Goal: Information Seeking & Learning: Learn about a topic

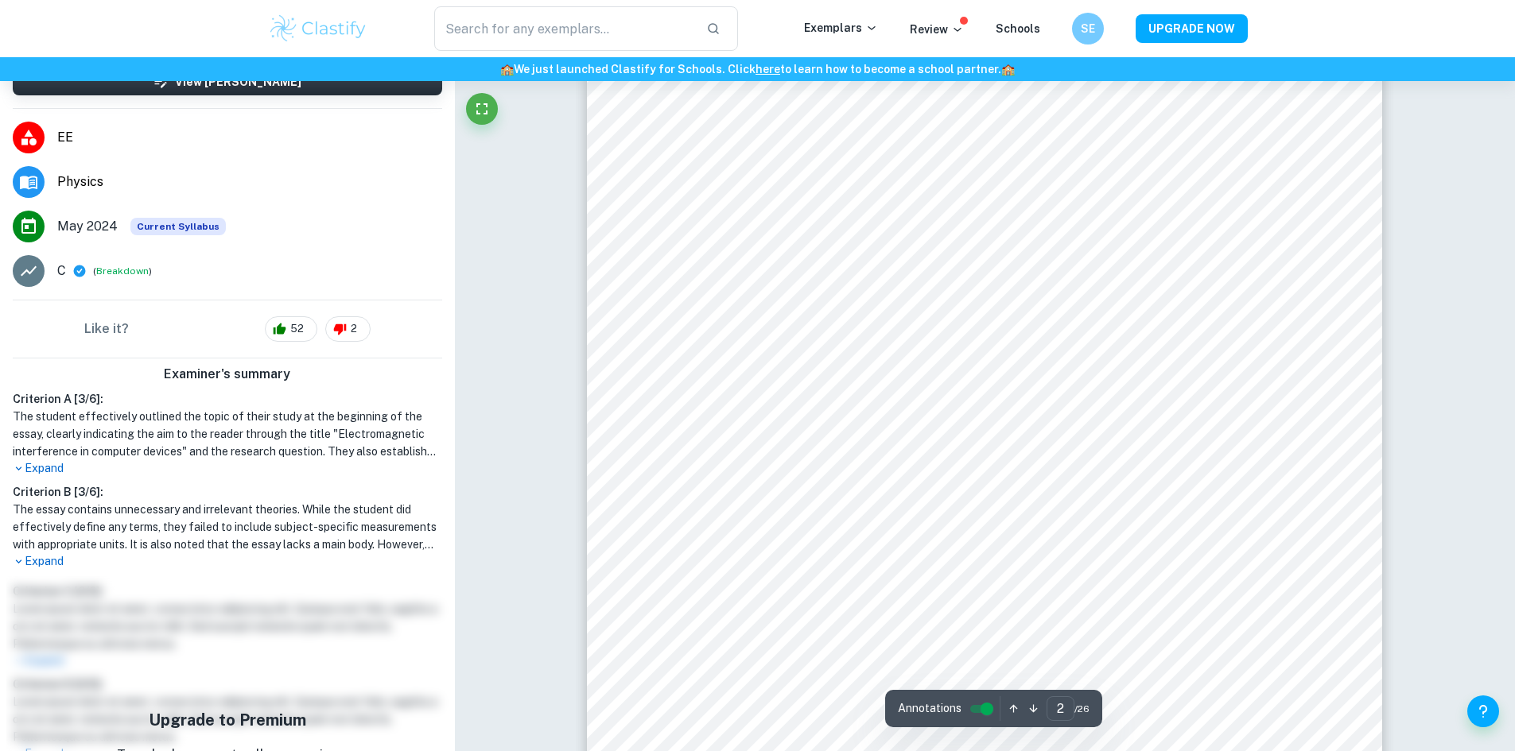
scroll to position [239, 0]
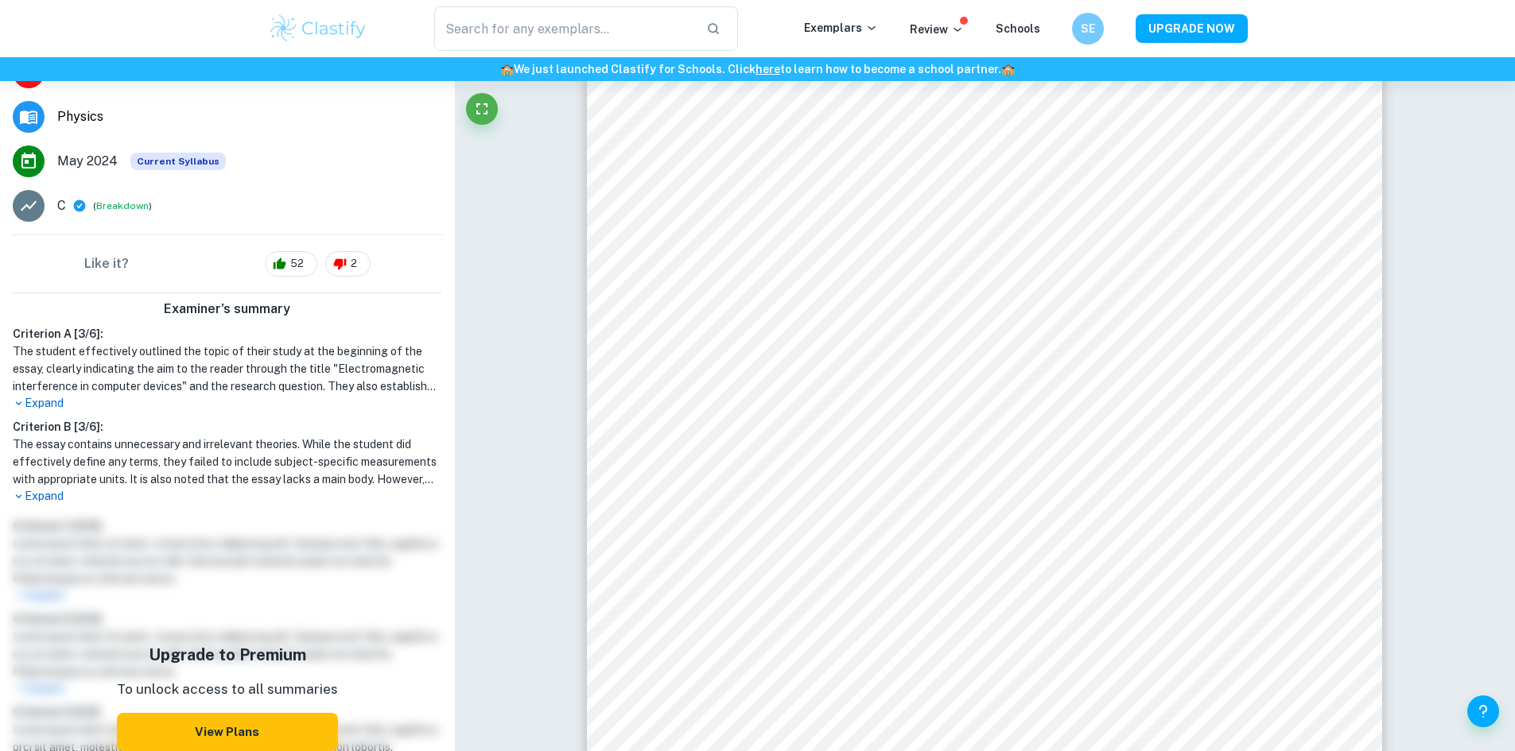
click at [48, 501] on p "Expand" at bounding box center [227, 496] width 429 height 17
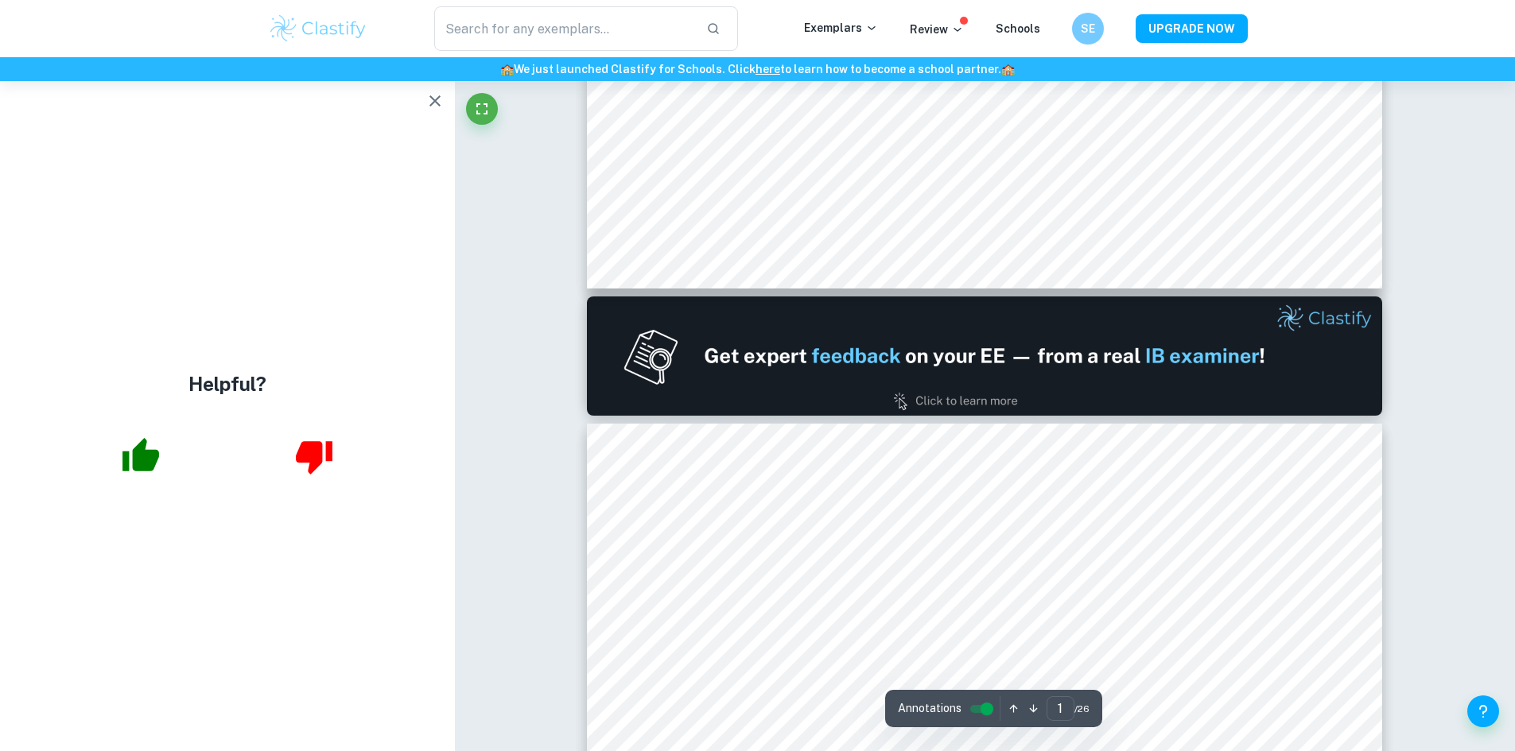
scroll to position [875, 0]
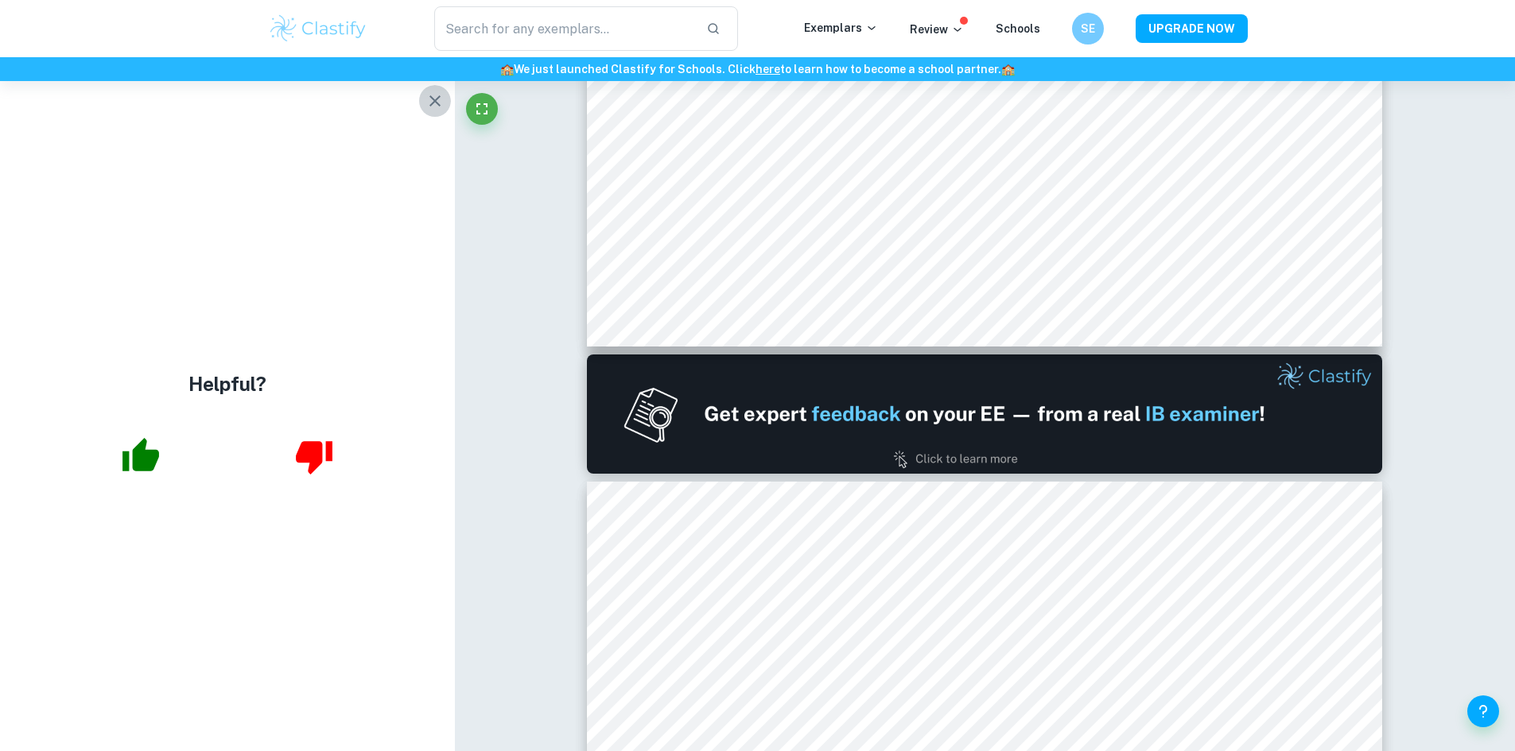
click at [436, 86] on button "button" at bounding box center [435, 101] width 32 height 32
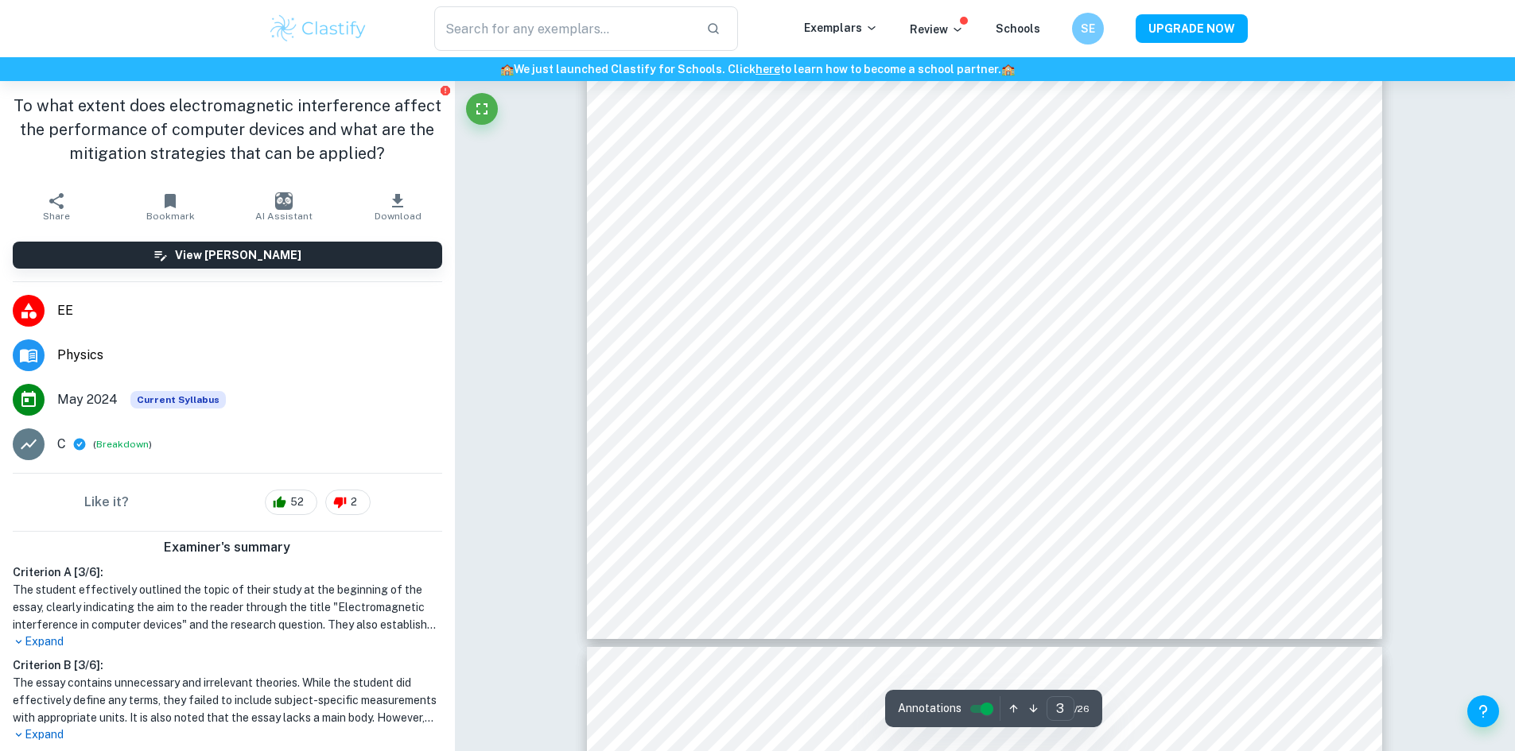
scroll to position [3419, 0]
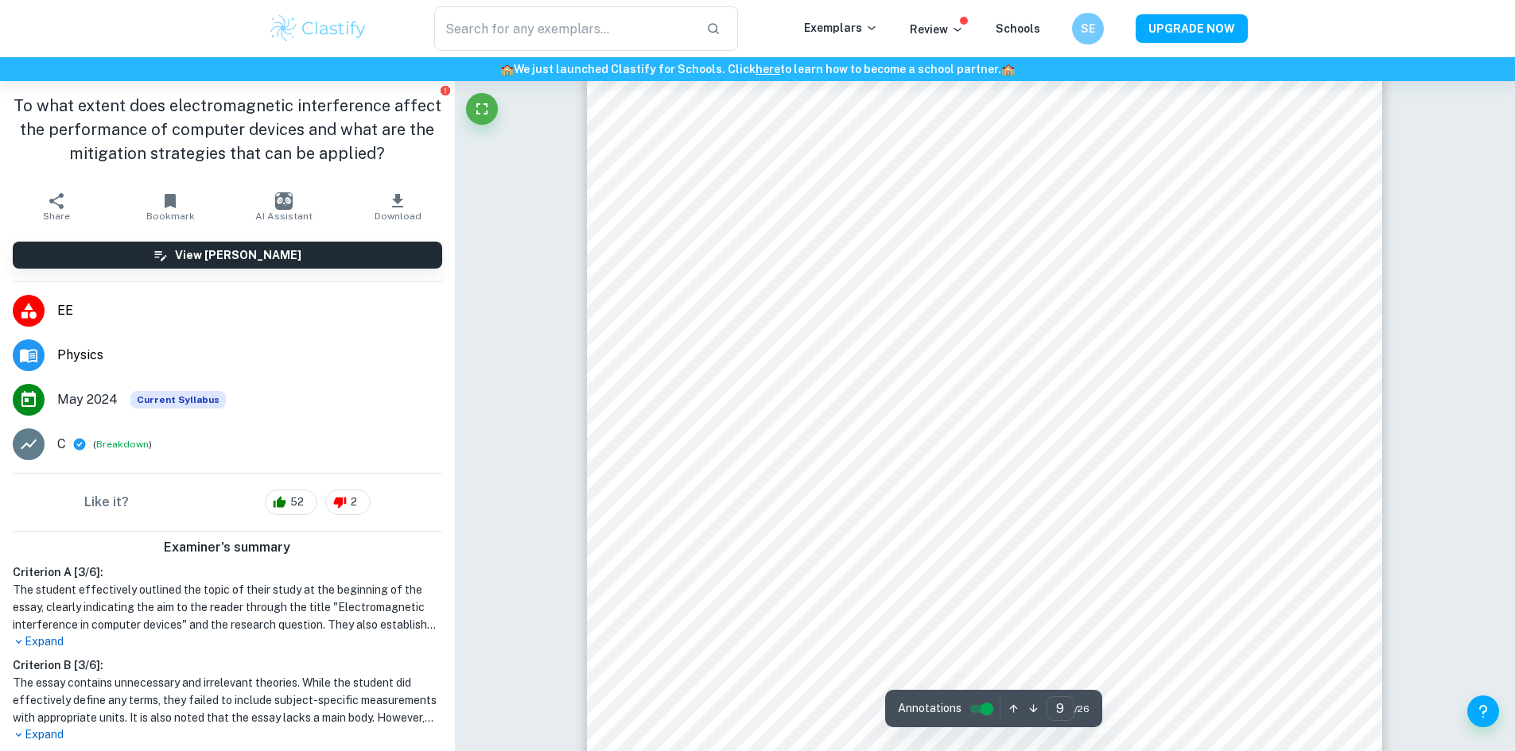
type input "10"
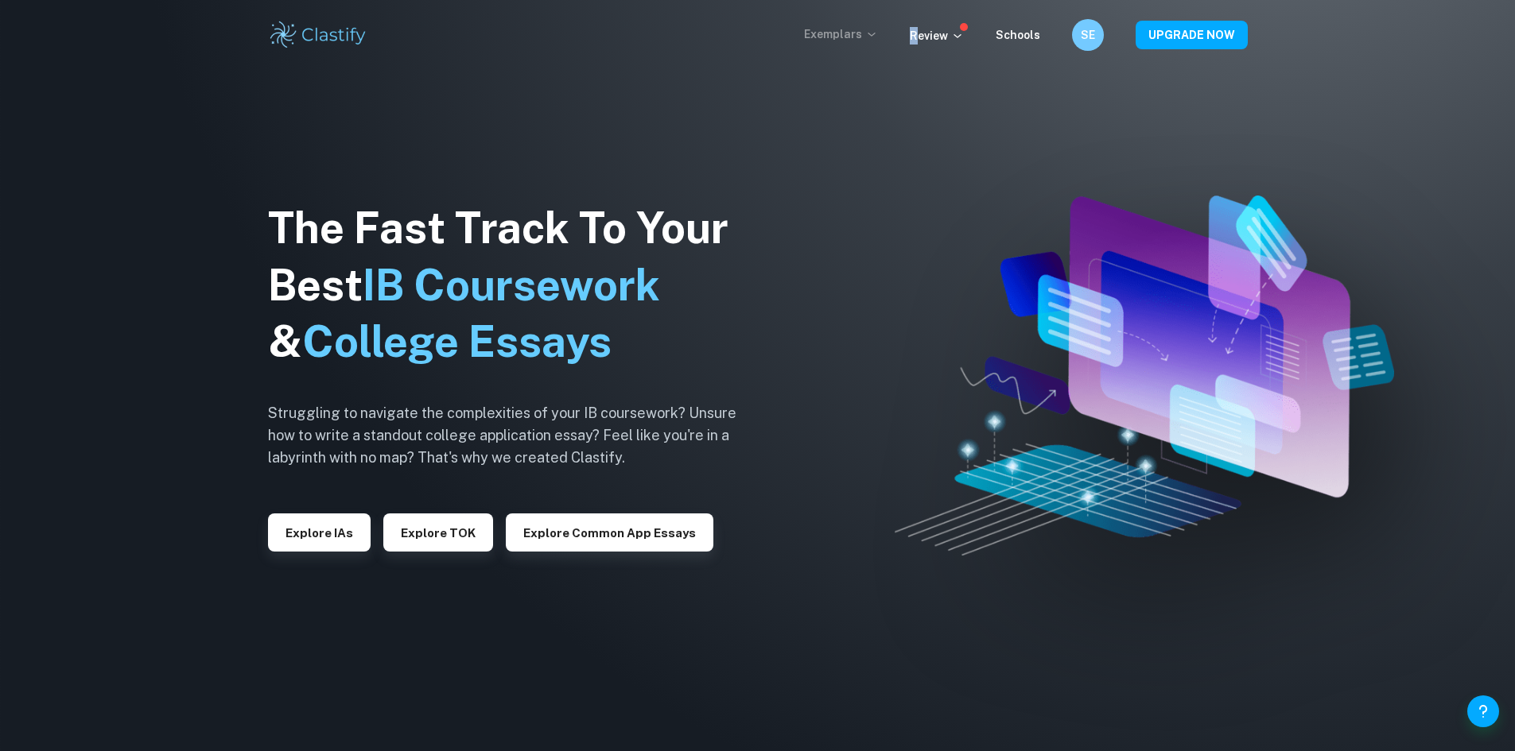
drag, startPoint x: 889, startPoint y: 28, endPoint x: 877, endPoint y: 27, distance: 12.0
click at [877, 27] on div "Exemplars Review Schools" at bounding box center [938, 34] width 268 height 19
click at [869, 33] on p "Exemplars" at bounding box center [841, 33] width 74 height 17
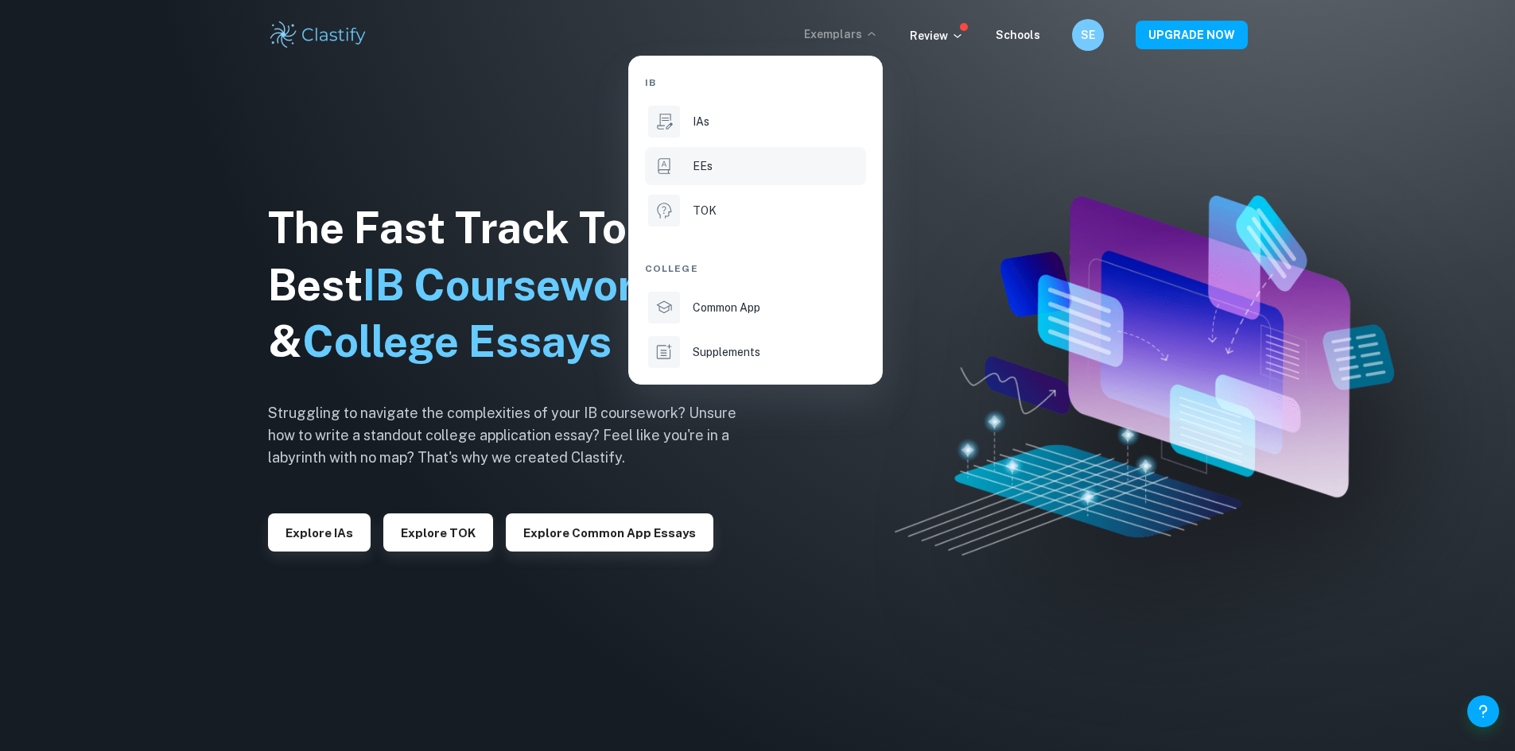
click at [714, 162] on div "EEs" at bounding box center [777, 165] width 170 height 17
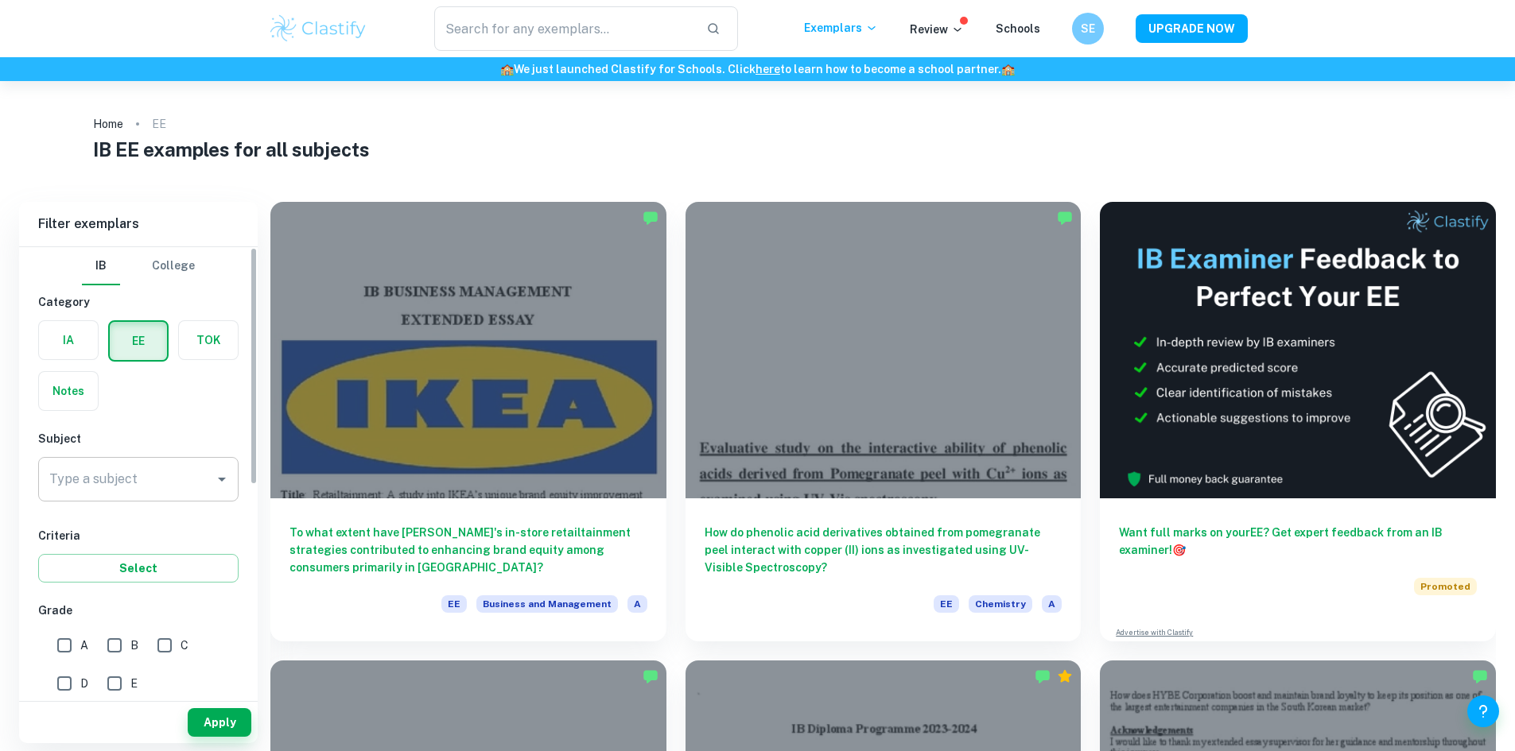
click at [116, 472] on div "Type a subject Type a subject" at bounding box center [138, 479] width 200 height 45
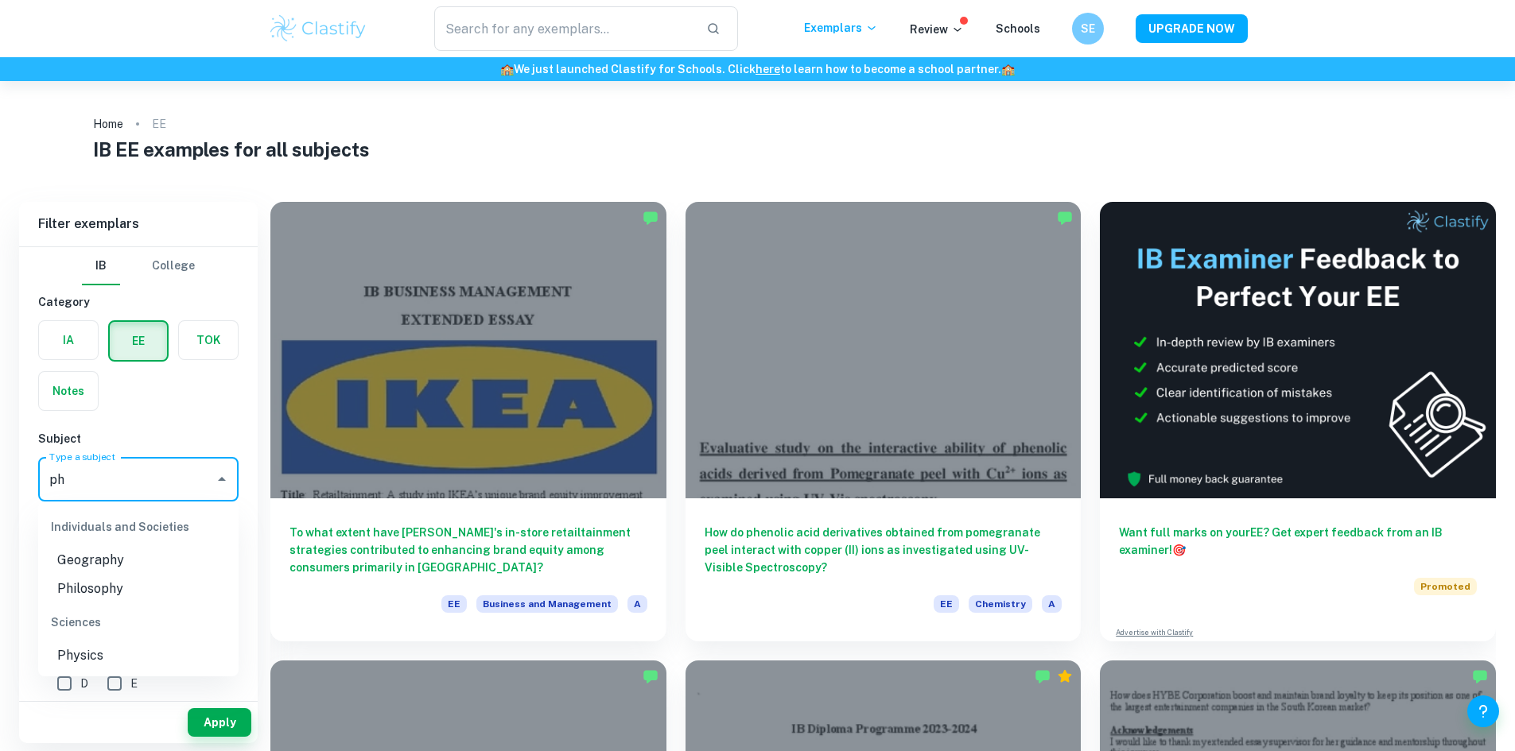
click at [84, 655] on li "Physics" at bounding box center [138, 656] width 200 height 29
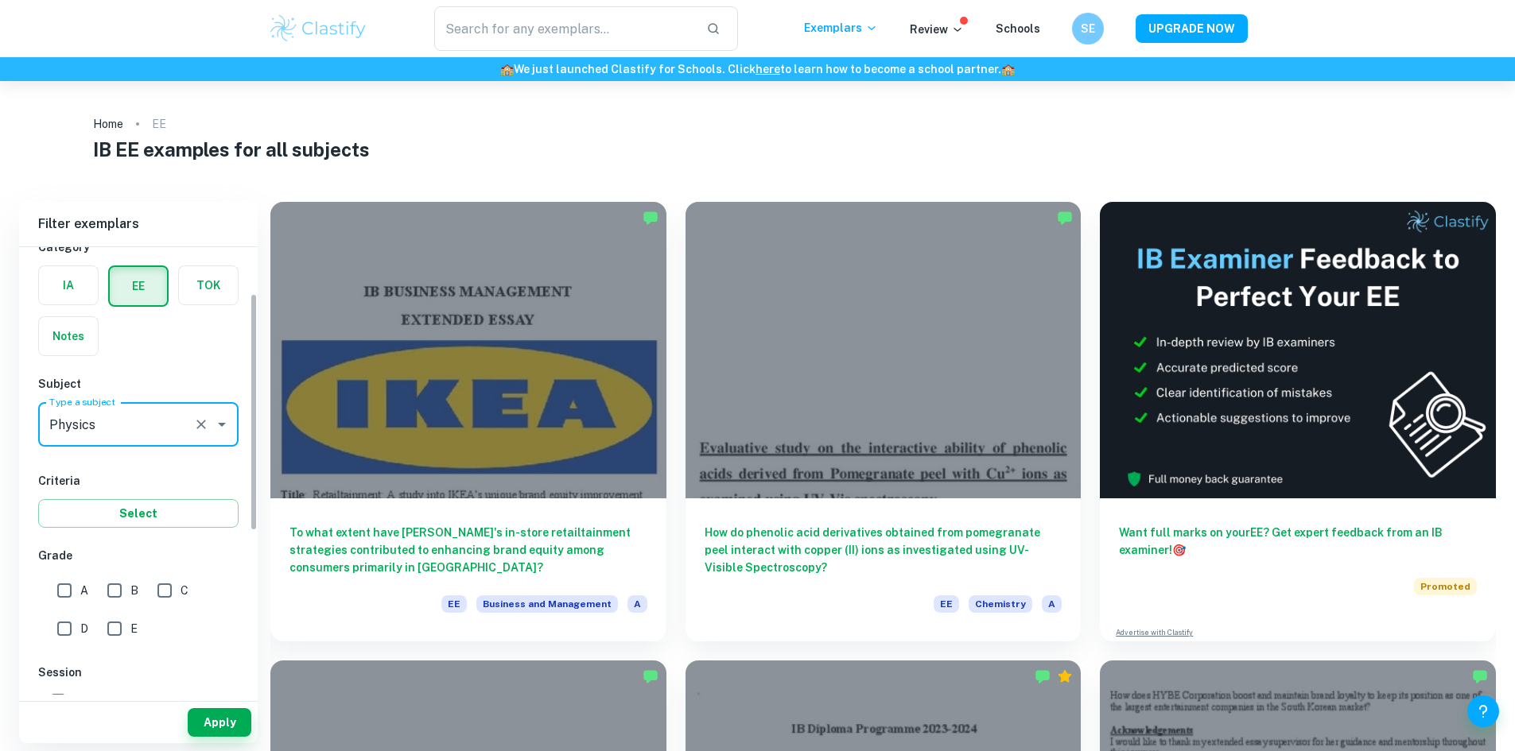
scroll to position [159, 0]
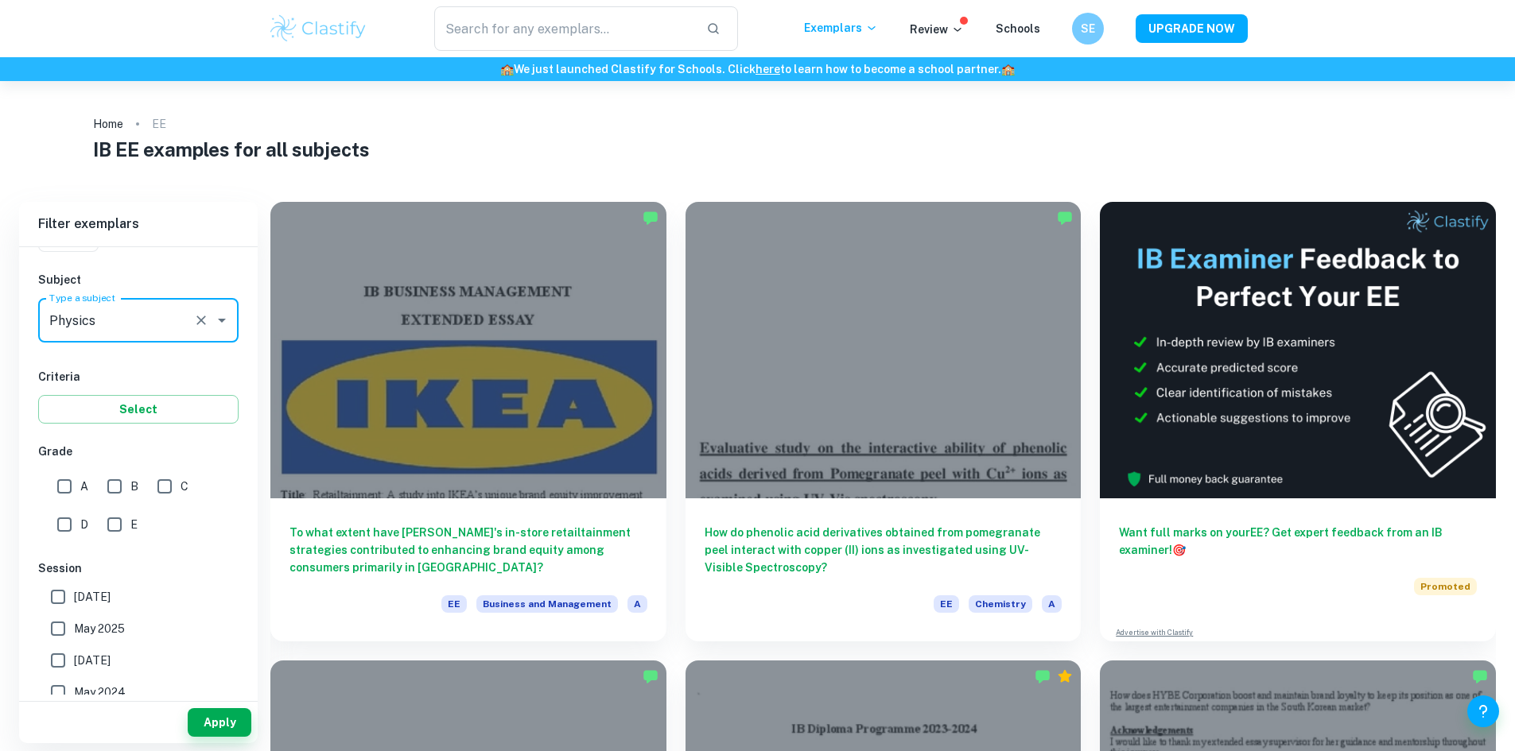
type input "Physics"
click at [67, 491] on input "A" at bounding box center [64, 487] width 32 height 32
checkbox input "true"
click at [124, 493] on input "B" at bounding box center [115, 487] width 32 height 32
checkbox input "true"
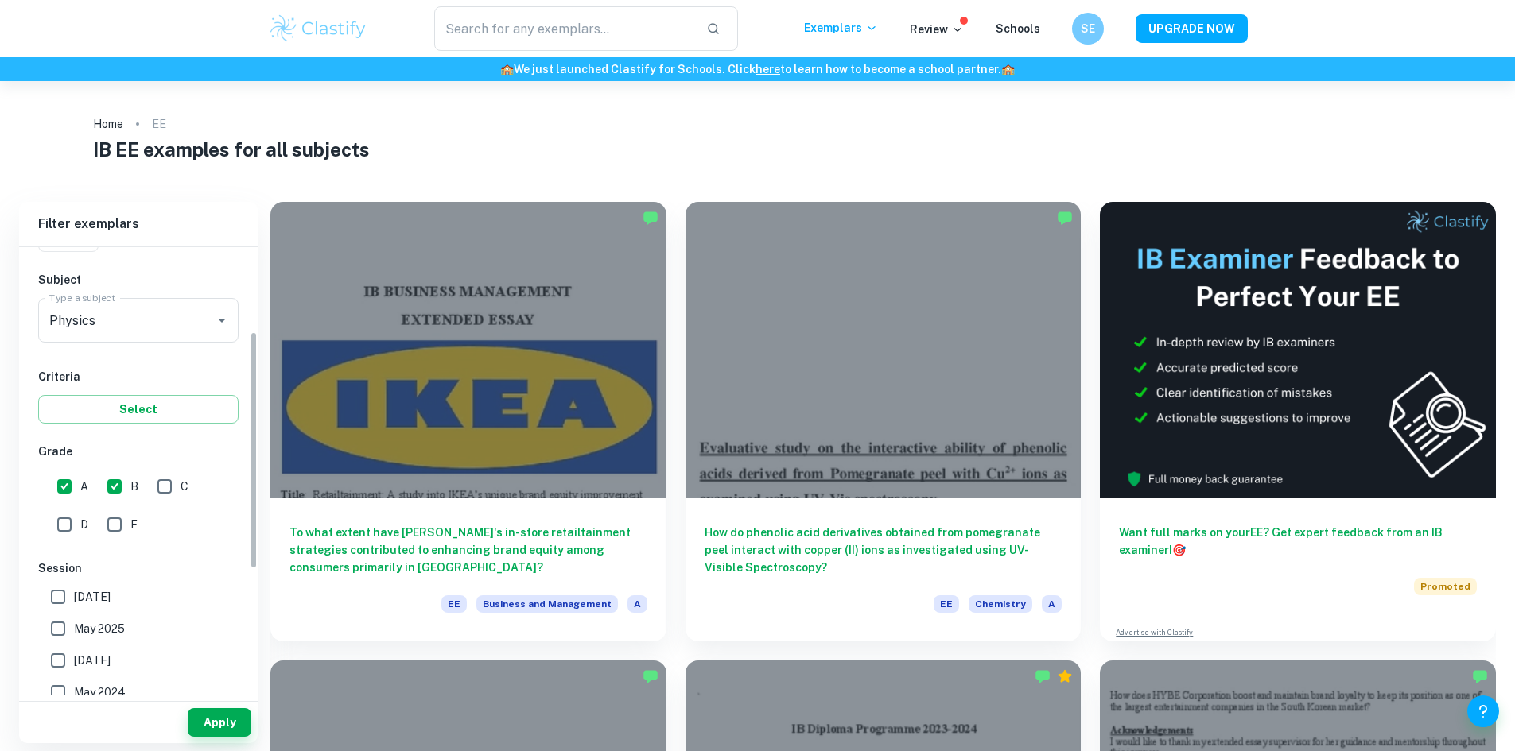
scroll to position [318, 0]
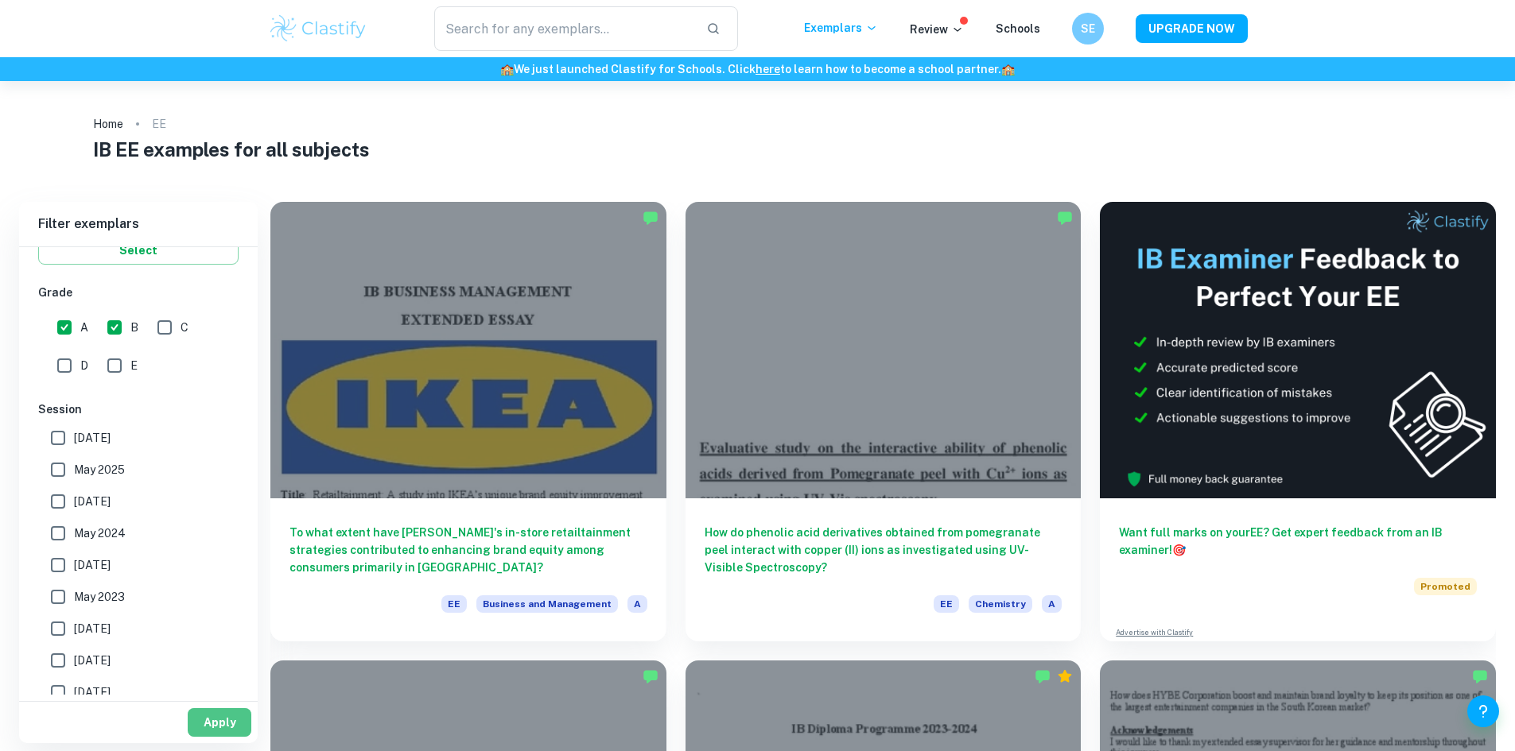
click at [216, 719] on button "Apply" at bounding box center [220, 722] width 64 height 29
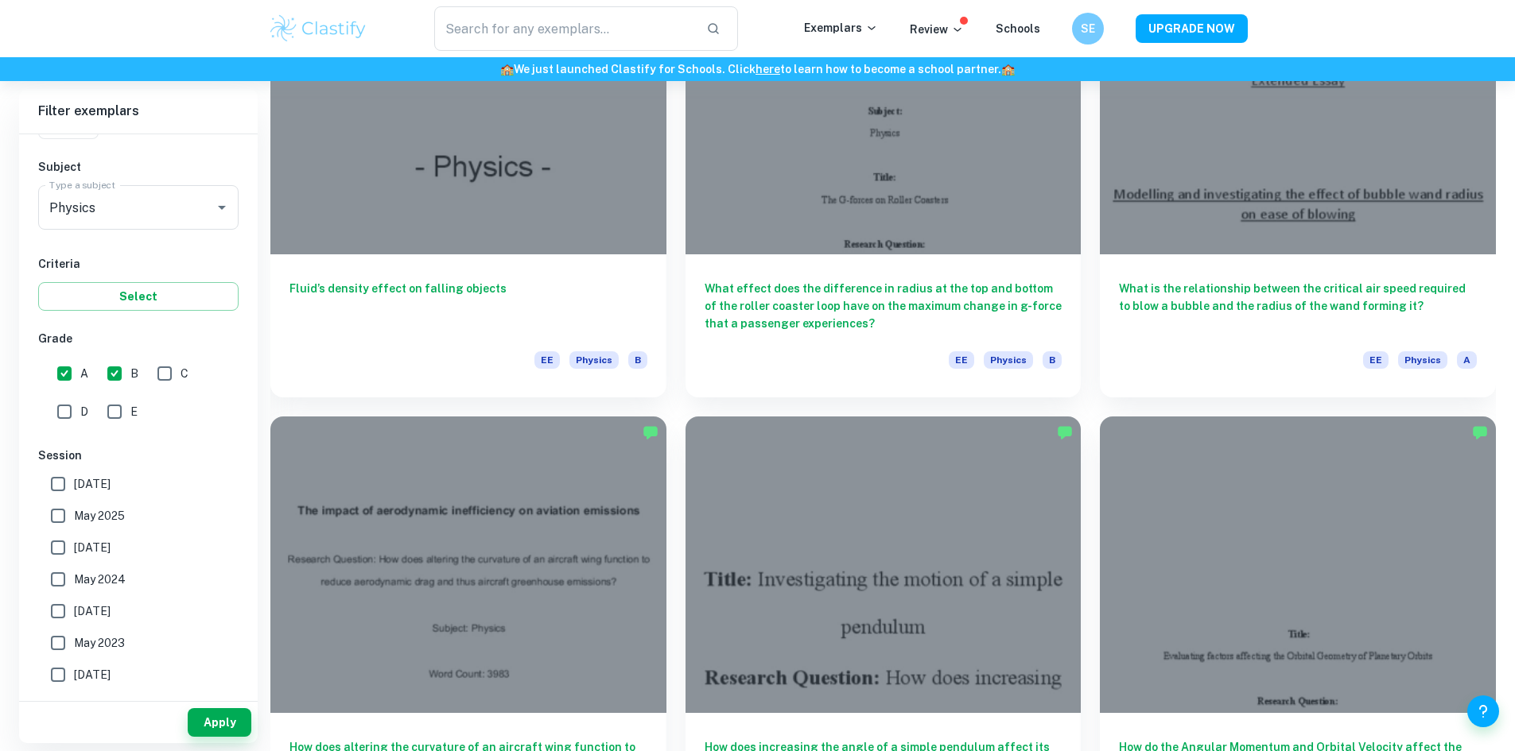
scroll to position [1749, 0]
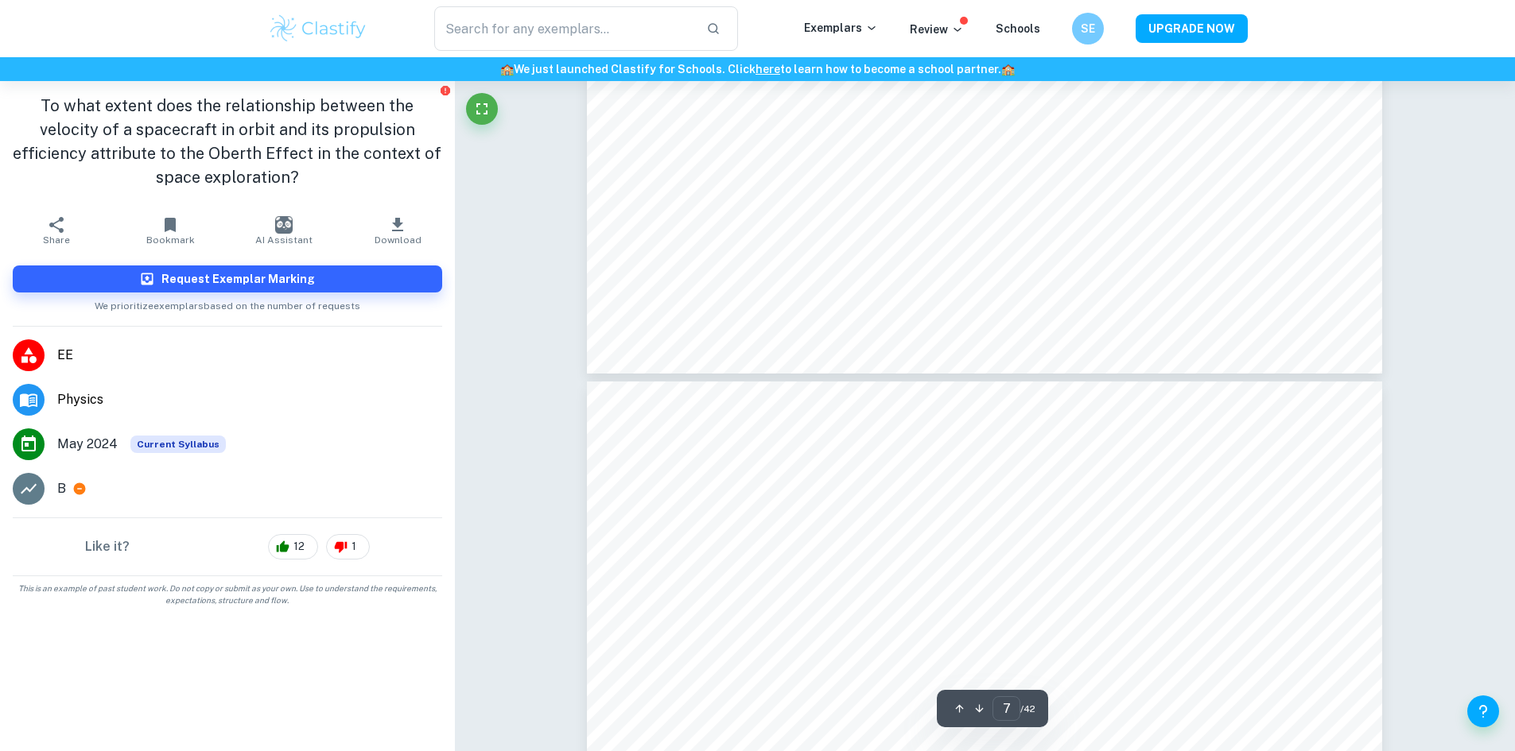
scroll to position [6996, 0]
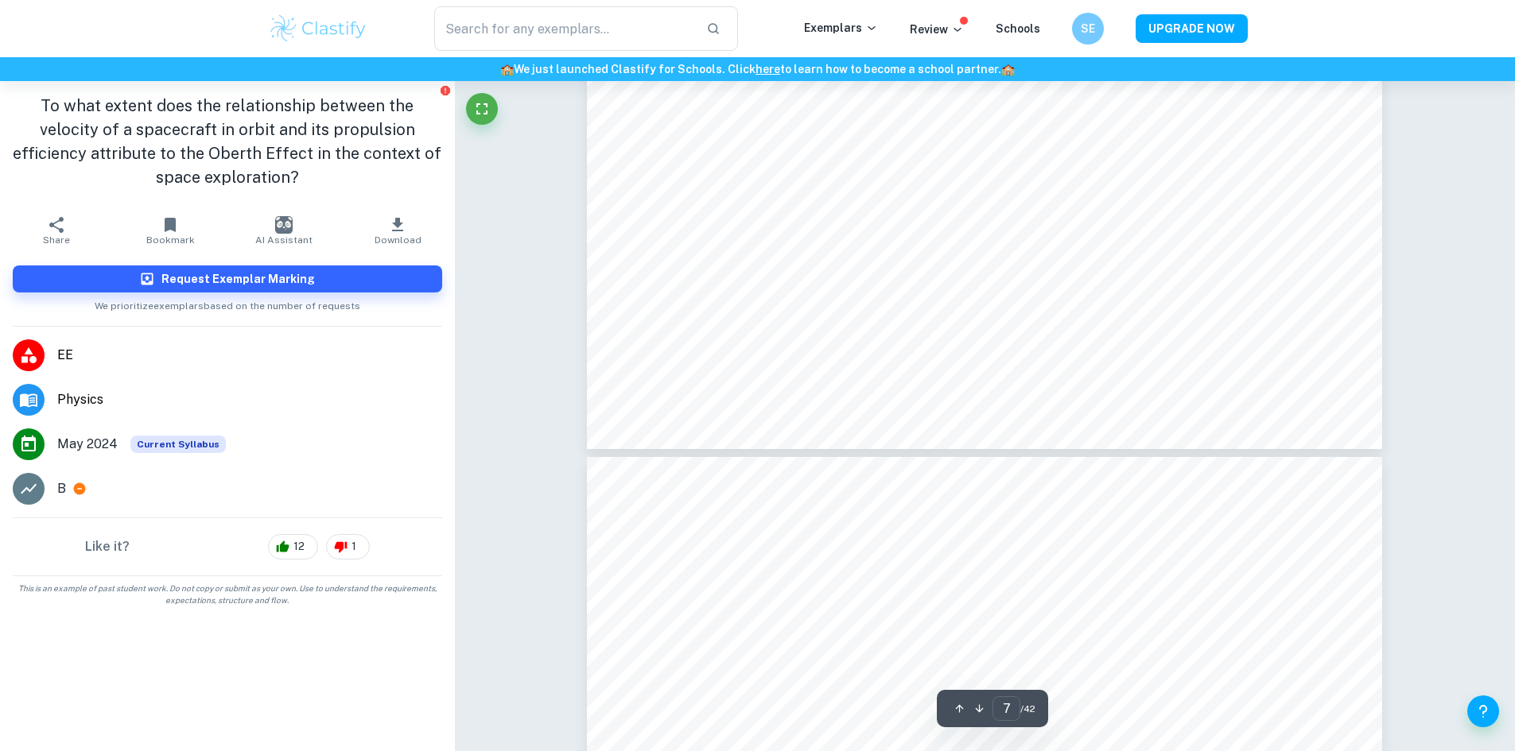
type input "8"
